Goal: Transaction & Acquisition: Purchase product/service

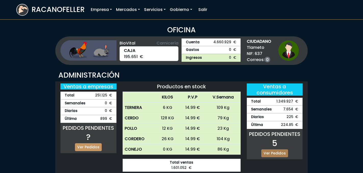
click at [282, 154] on link "Ver Pedidos" at bounding box center [274, 154] width 27 height 8
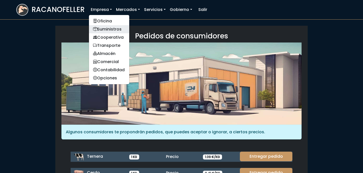
click at [106, 26] on link "Suministros" at bounding box center [109, 29] width 40 height 8
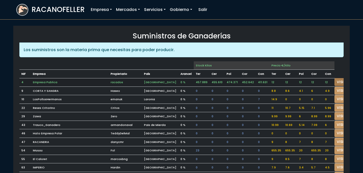
click at [336, 78] on link "VISITAR" at bounding box center [343, 82] width 18 height 8
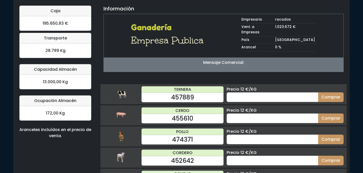
scroll to position [54, 0]
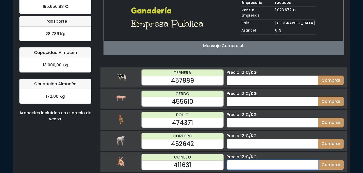
click at [256, 160] on input "number" at bounding box center [273, 165] width 92 height 10
type input "50"
click at [318, 160] on button "Comprar" at bounding box center [330, 165] width 25 height 10
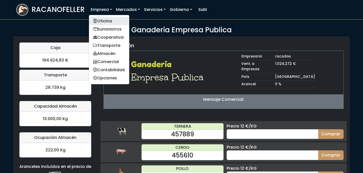
click at [102, 19] on link "Oficina" at bounding box center [109, 21] width 40 height 8
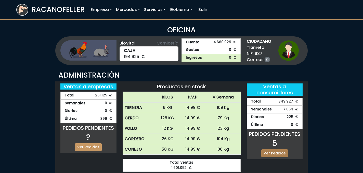
click at [267, 154] on link "Ver Pedidos" at bounding box center [274, 154] width 27 height 8
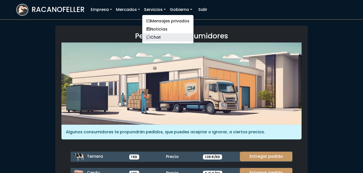
click at [158, 38] on link "Chat" at bounding box center [167, 37] width 51 height 8
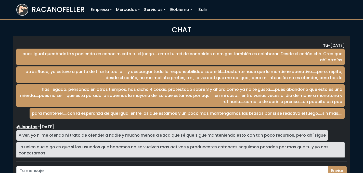
scroll to position [846, 0]
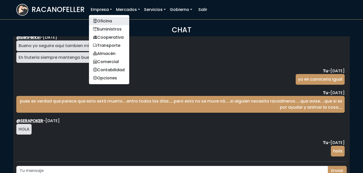
click at [97, 18] on link "Oficina" at bounding box center [109, 21] width 40 height 8
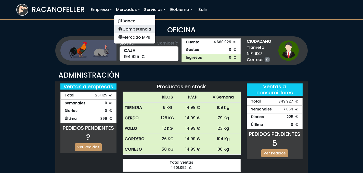
click at [128, 28] on link "Competencia" at bounding box center [134, 29] width 41 height 8
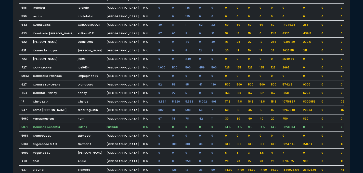
scroll to position [382, 0]
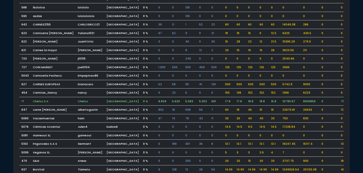
click at [171, 102] on td "5.620" at bounding box center [176, 101] width 13 height 9
click at [170, 101] on td "5.620" at bounding box center [176, 101] width 13 height 9
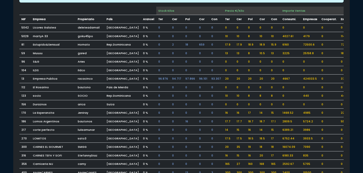
scroll to position [0, 0]
